Goal: Information Seeking & Learning: Learn about a topic

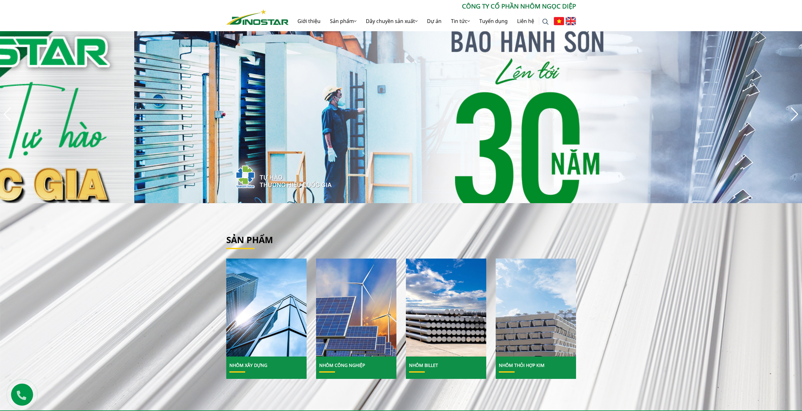
click at [690, 111] on img "5 / 8" at bounding box center [535, 114] width 802 height 178
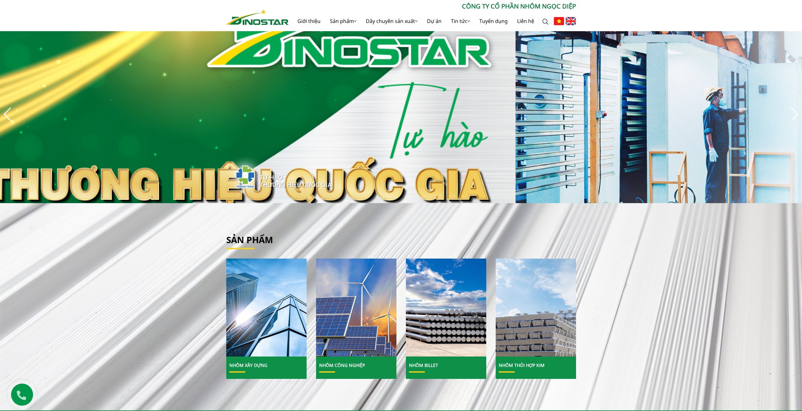
click at [225, 124] on img "4 / 8" at bounding box center [114, 114] width 802 height 178
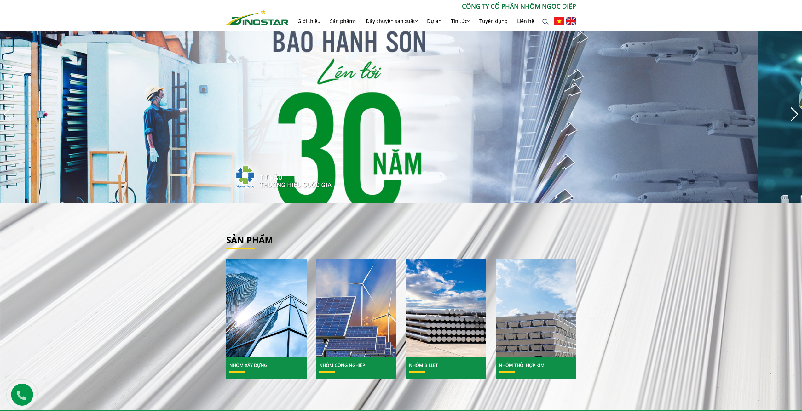
click at [342, 139] on img "5 / 8" at bounding box center [357, 114] width 802 height 178
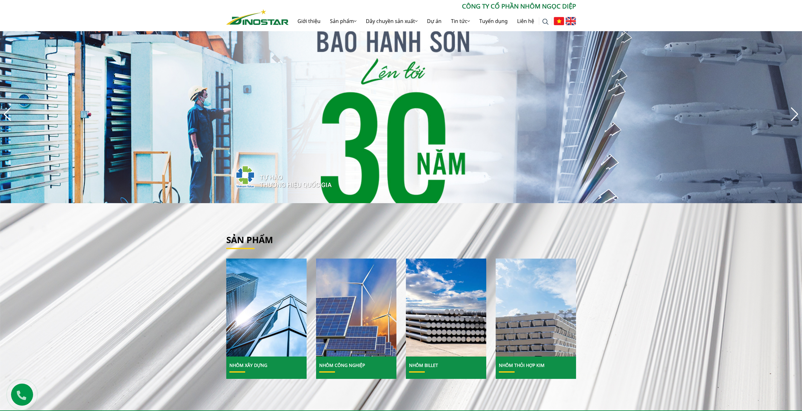
click at [367, 123] on img "5 / 8" at bounding box center [401, 114] width 802 height 178
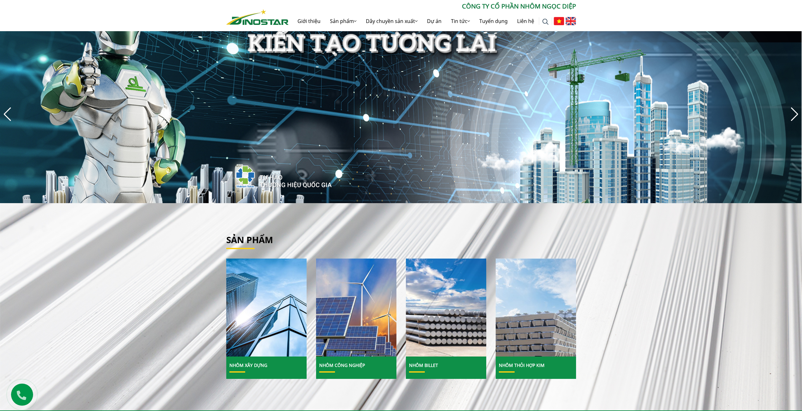
click at [421, 309] on img at bounding box center [446, 307] width 86 height 105
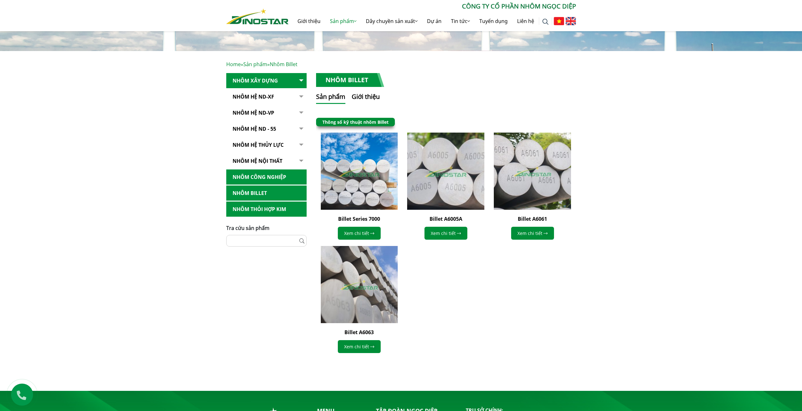
scroll to position [95, 0]
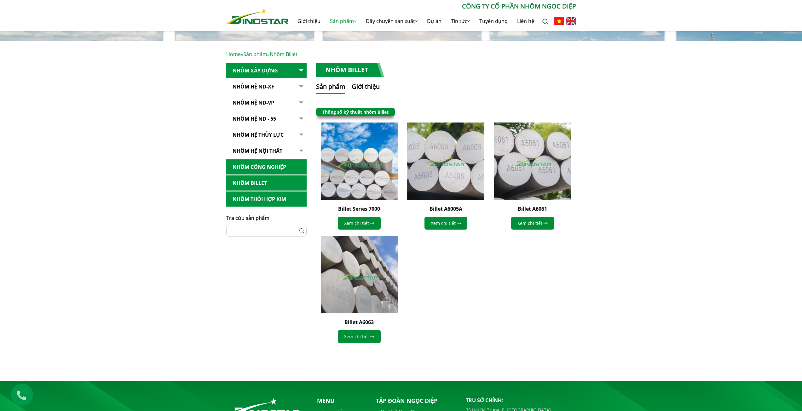
click at [381, 164] on img at bounding box center [359, 161] width 85 height 85
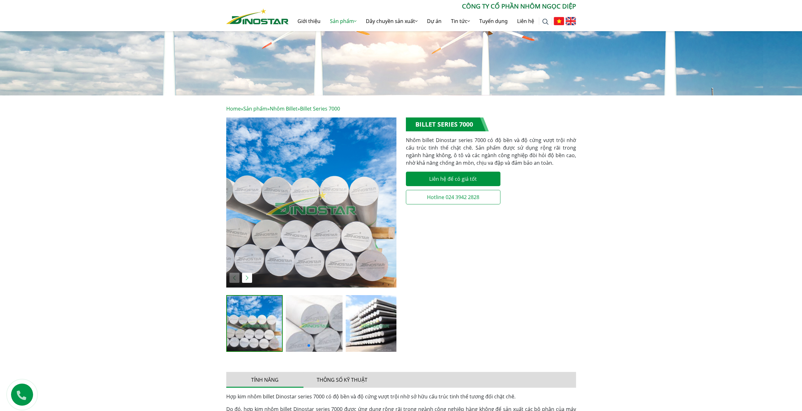
scroll to position [63, 0]
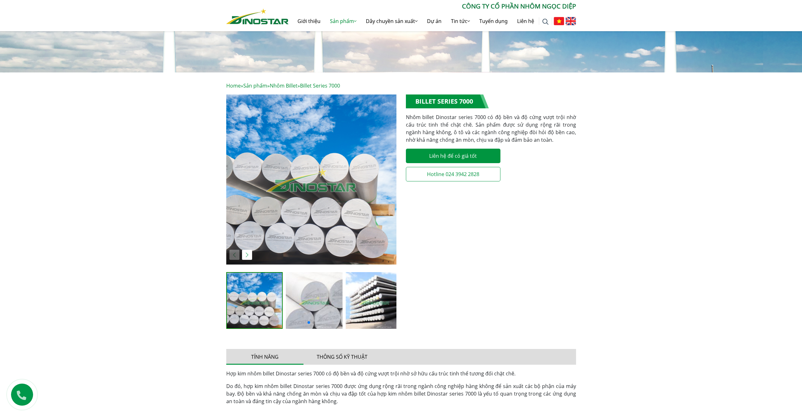
click at [383, 297] on img at bounding box center [374, 300] width 57 height 57
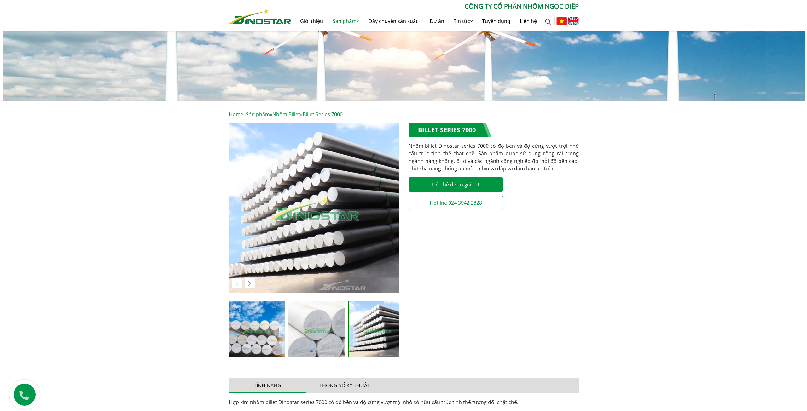
scroll to position [32, 0]
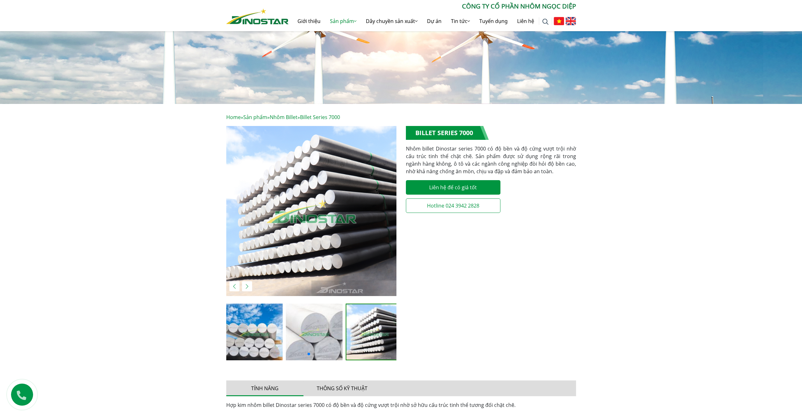
click at [357, 207] on img "3 / 4" at bounding box center [311, 211] width 170 height 170
